Goal: Navigation & Orientation: Find specific page/section

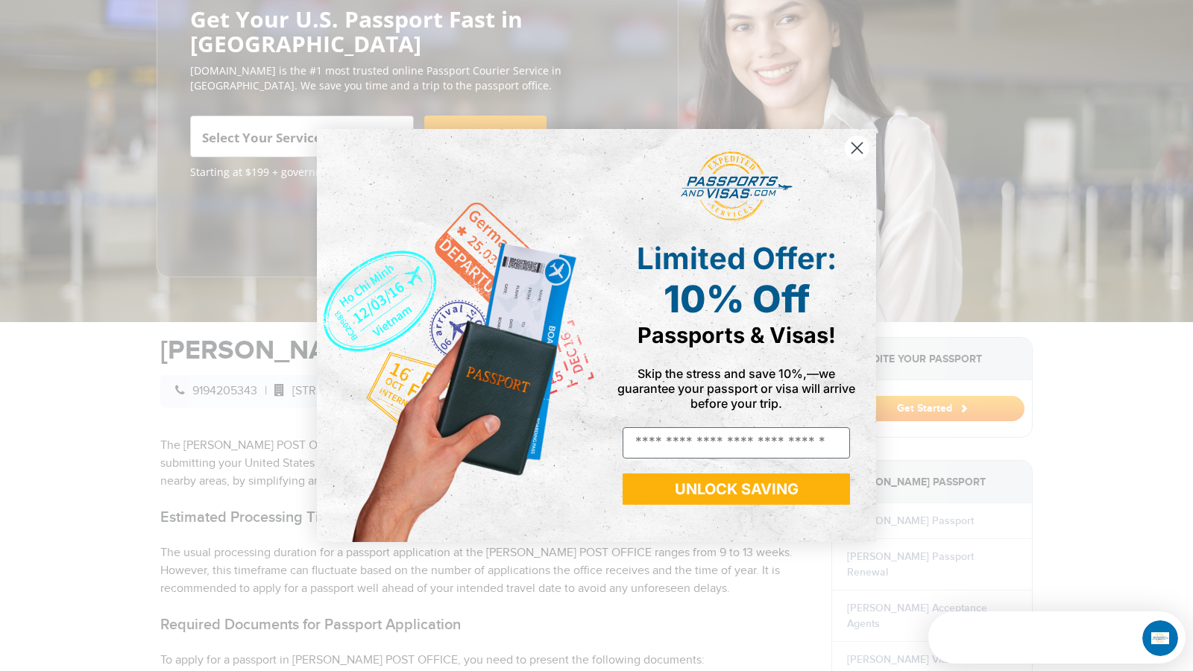
click at [1143, 393] on div "Close dialog Limited Offer: 10% Off Passports & Visas! Skip the stress and save…" at bounding box center [596, 335] width 1193 height 671
click at [854, 143] on icon "Close dialog" at bounding box center [857, 148] width 10 height 10
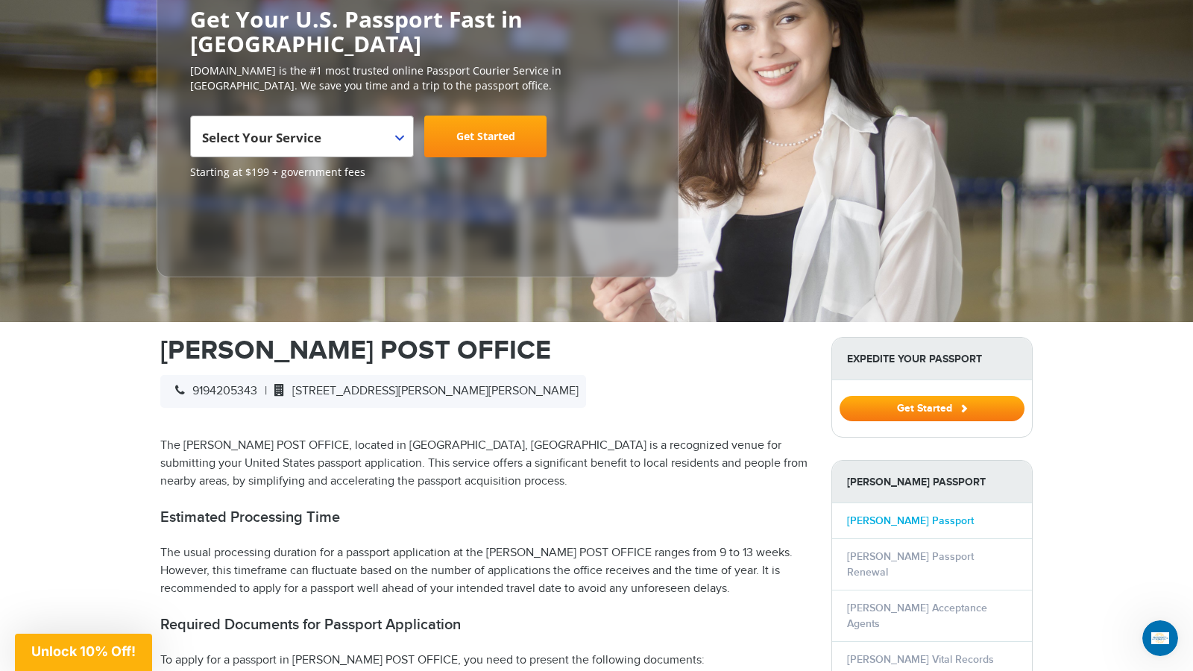
click at [889, 514] on link "[PERSON_NAME] Passport" at bounding box center [910, 520] width 127 height 13
